Goal: Task Accomplishment & Management: Use online tool/utility

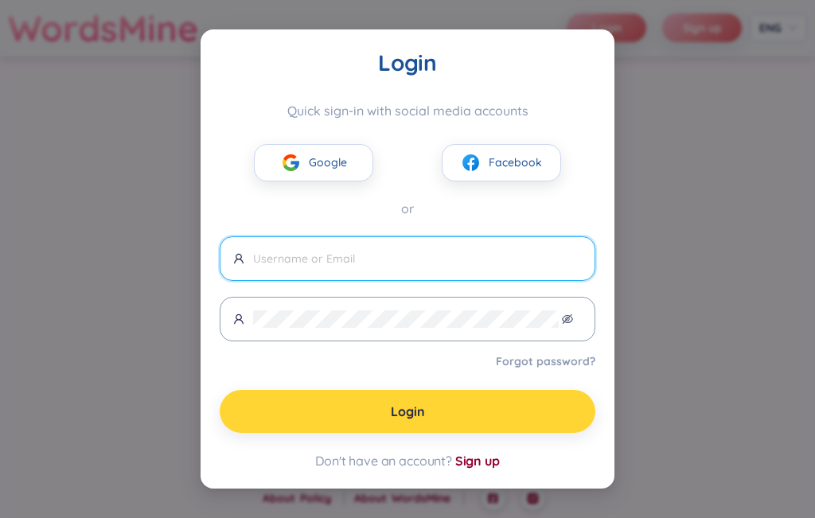
type input "[PERSON_NAME]"
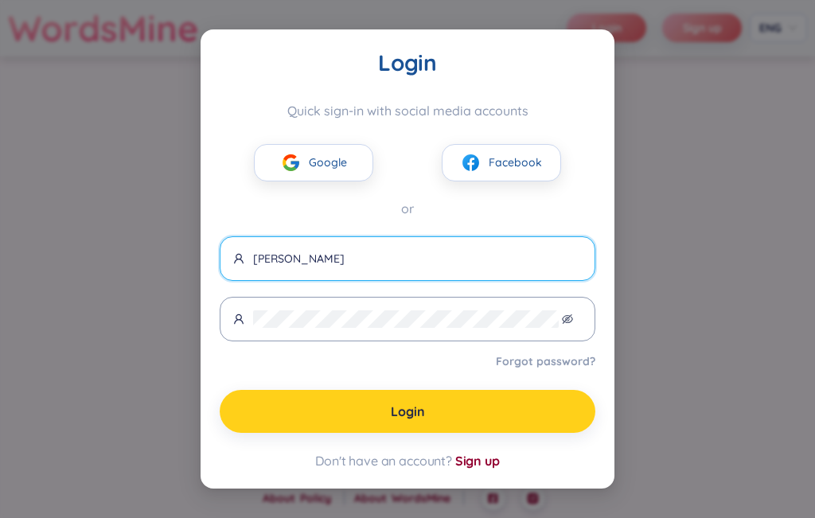
click at [465, 420] on button "Login" at bounding box center [408, 411] width 376 height 43
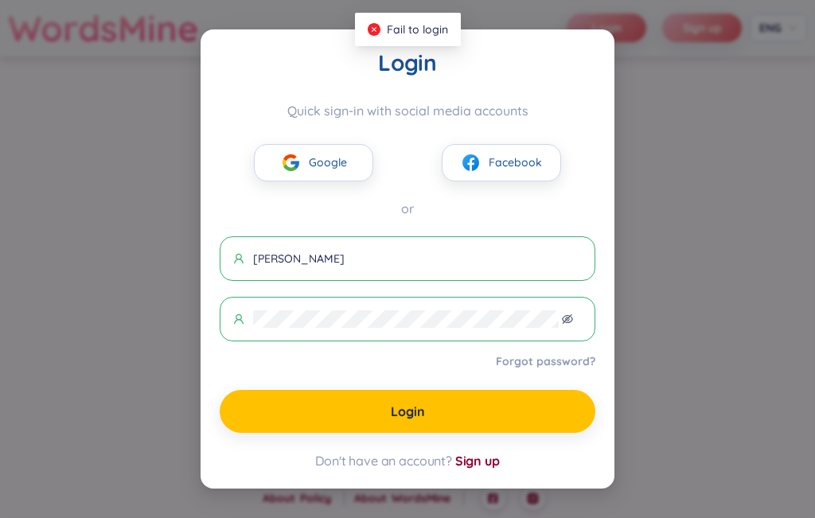
click at [673, 249] on div "Login Quick sign-in with social media accounts Google Facebook or [PERSON_NAME]…" at bounding box center [407, 259] width 815 height 518
click at [315, 169] on span "Google" at bounding box center [328, 163] width 38 height 18
click at [683, 225] on div "Login Quick sign-in with social media accounts Google Facebook or [PERSON_NAME]…" at bounding box center [407, 259] width 815 height 518
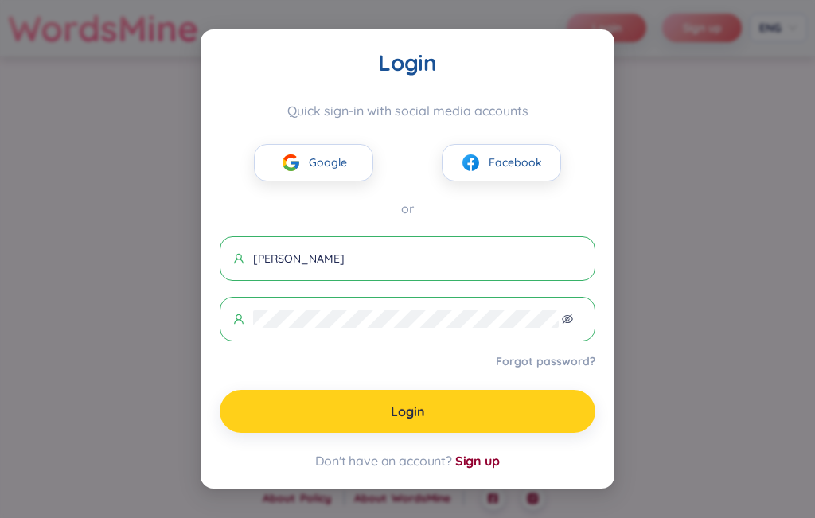
click at [518, 411] on button "Login" at bounding box center [408, 411] width 376 height 43
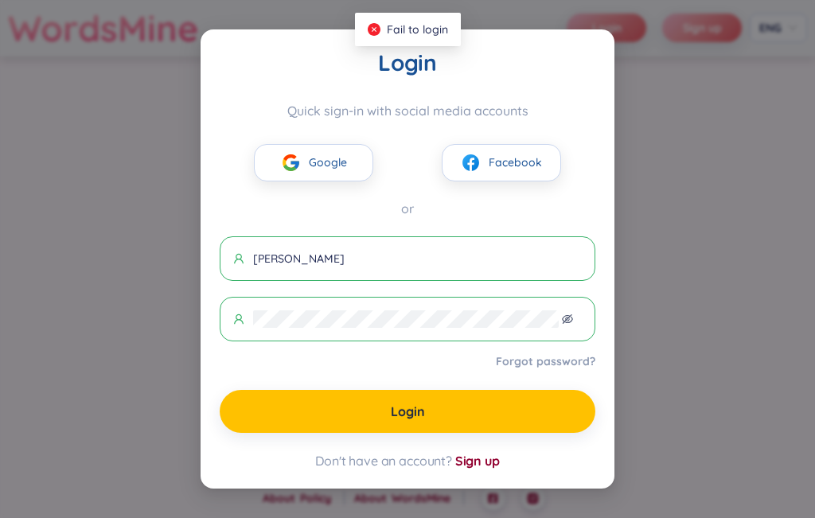
click at [89, 127] on div "Login Quick sign-in with social media accounts Google Facebook or [PERSON_NAME]…" at bounding box center [407, 259] width 815 height 518
click at [90, 127] on div "Login Quick sign-in with social media accounts Google Facebook or [PERSON_NAME]…" at bounding box center [407, 259] width 815 height 518
click at [94, 126] on div "Login Quick sign-in with social media accounts Google Facebook or [PERSON_NAME]…" at bounding box center [407, 259] width 815 height 518
click at [283, 153] on img at bounding box center [291, 163] width 20 height 20
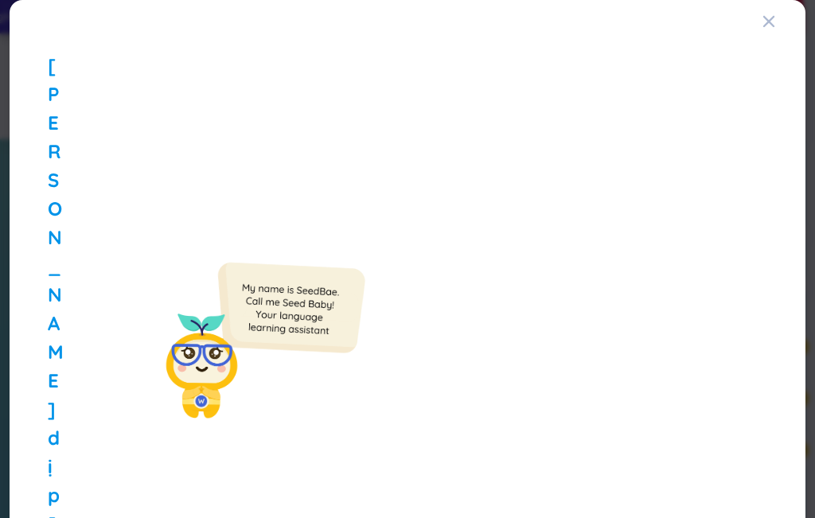
click at [373, 357] on div "[PERSON_NAME] dịp [DATE][PERSON_NAME][PERSON_NAME] mắt WordsMine Copilot - Trợ …" at bounding box center [407, 259] width 815 height 518
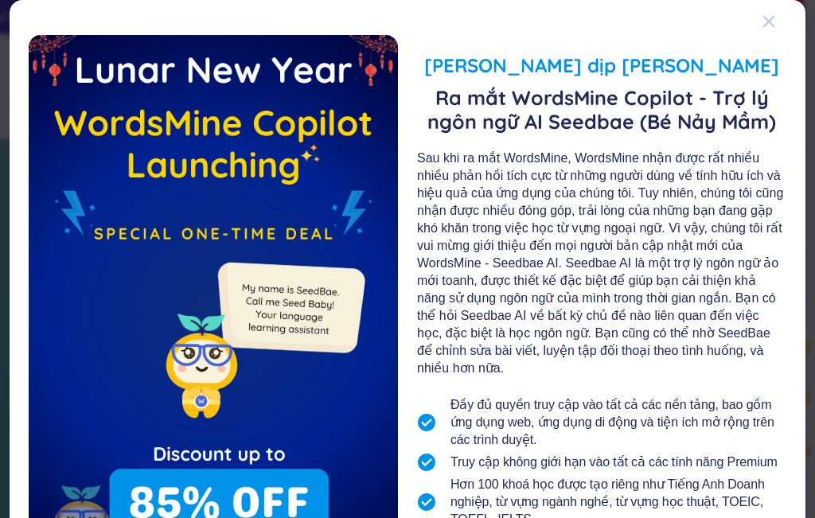
click at [763, 29] on div "Close" at bounding box center [769, 21] width 13 height 43
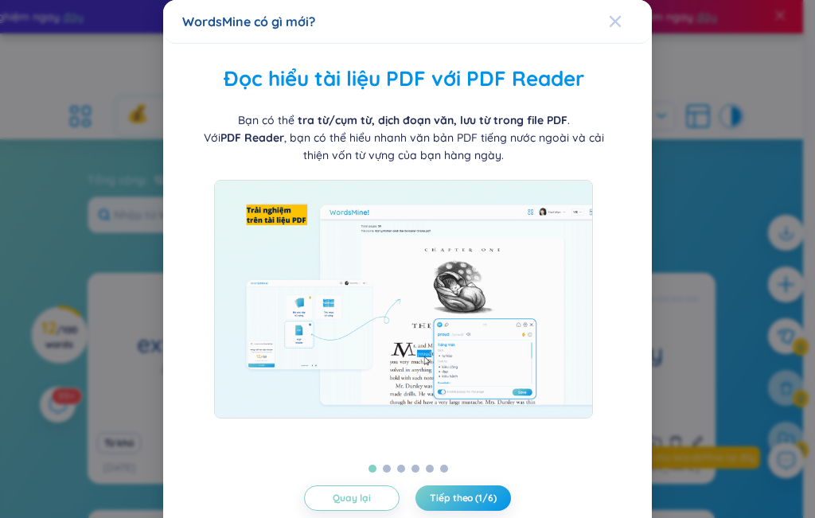
click at [609, 41] on div "Close" at bounding box center [615, 21] width 13 height 43
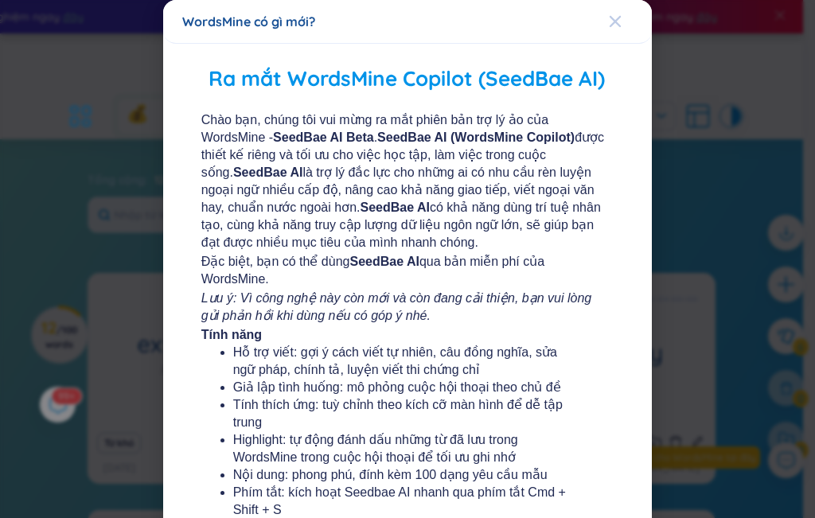
click at [609, 29] on div "Close" at bounding box center [615, 21] width 13 height 43
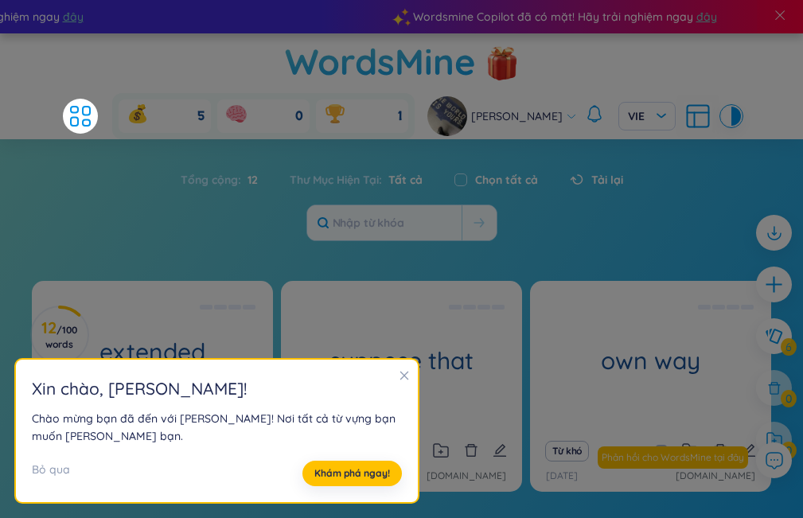
click at [401, 377] on icon "close" at bounding box center [404, 375] width 11 height 11
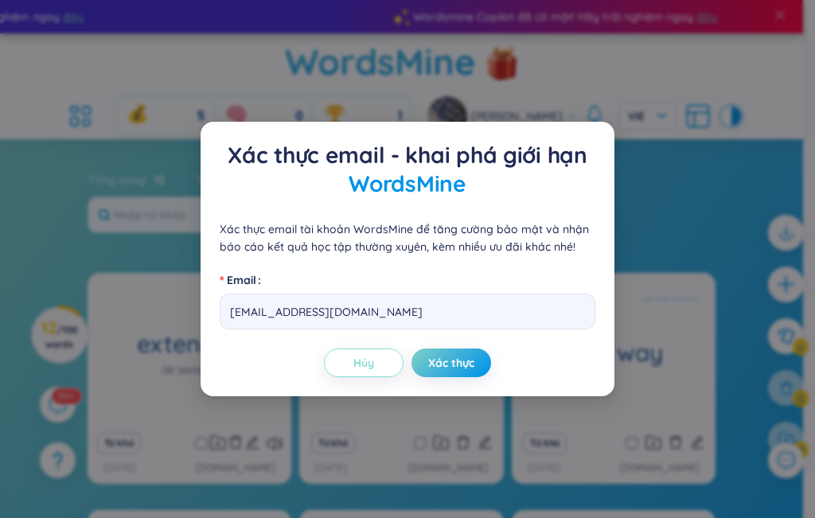
click at [357, 366] on span "Hủy" at bounding box center [364, 363] width 21 height 16
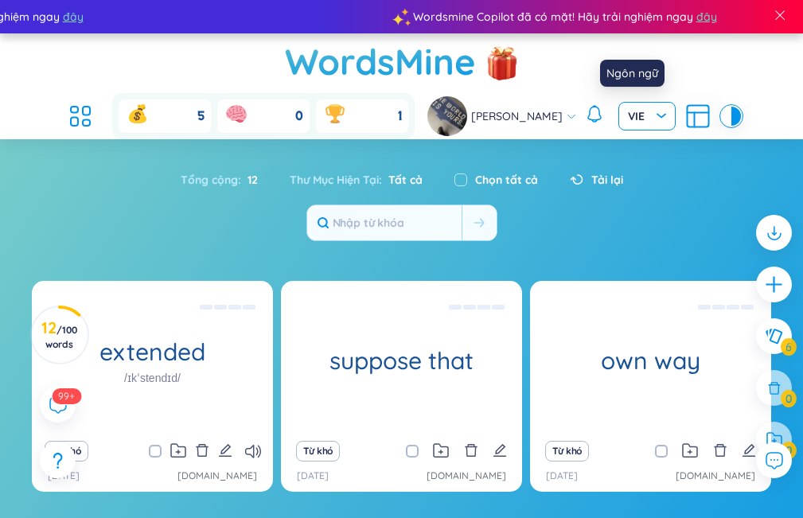
click at [631, 107] on input "search" at bounding box center [641, 115] width 27 height 24
